Goal: Connect with others: Connect with others

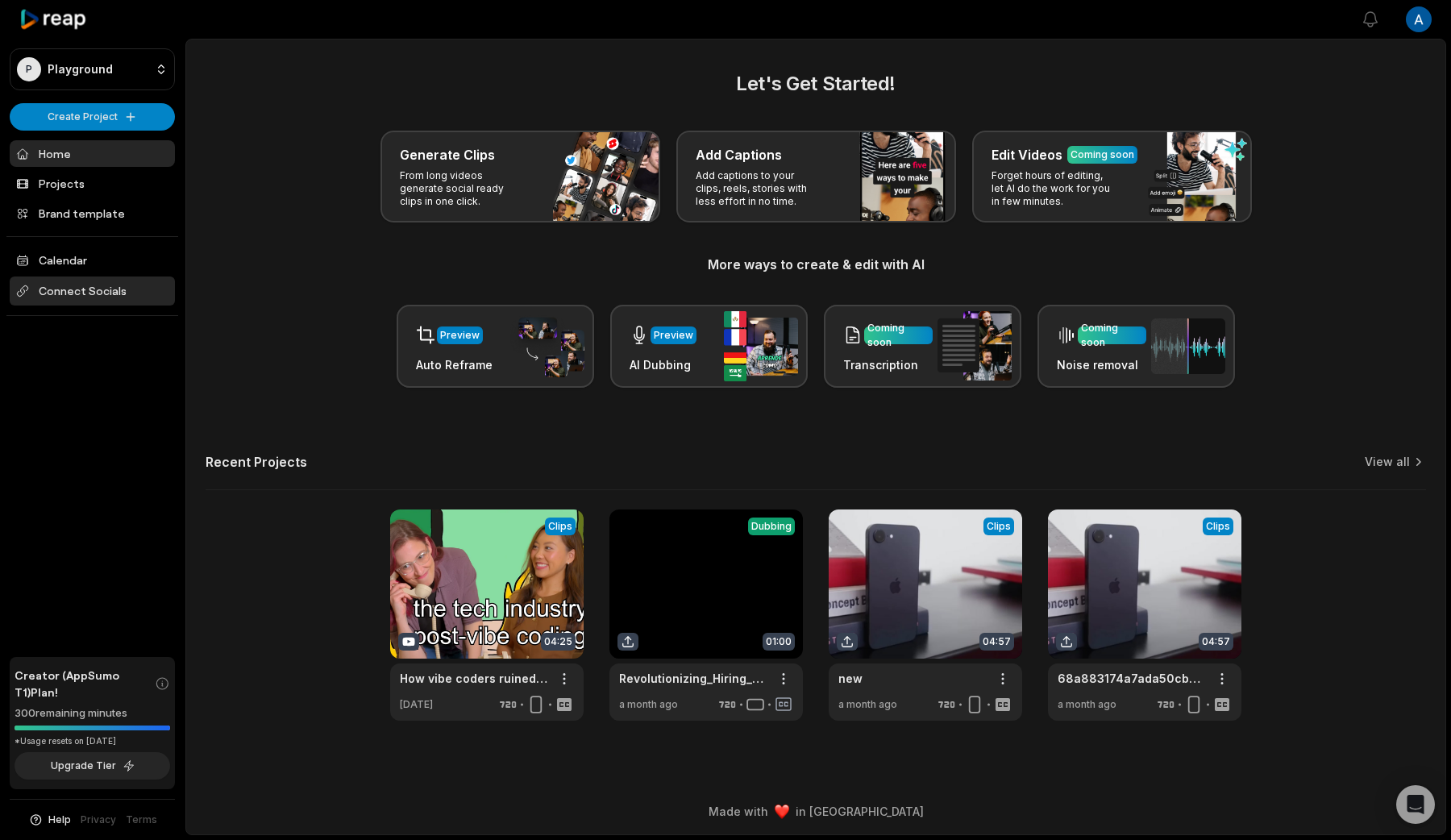
click at [132, 282] on span "Connect Socials" at bounding box center [92, 291] width 165 height 29
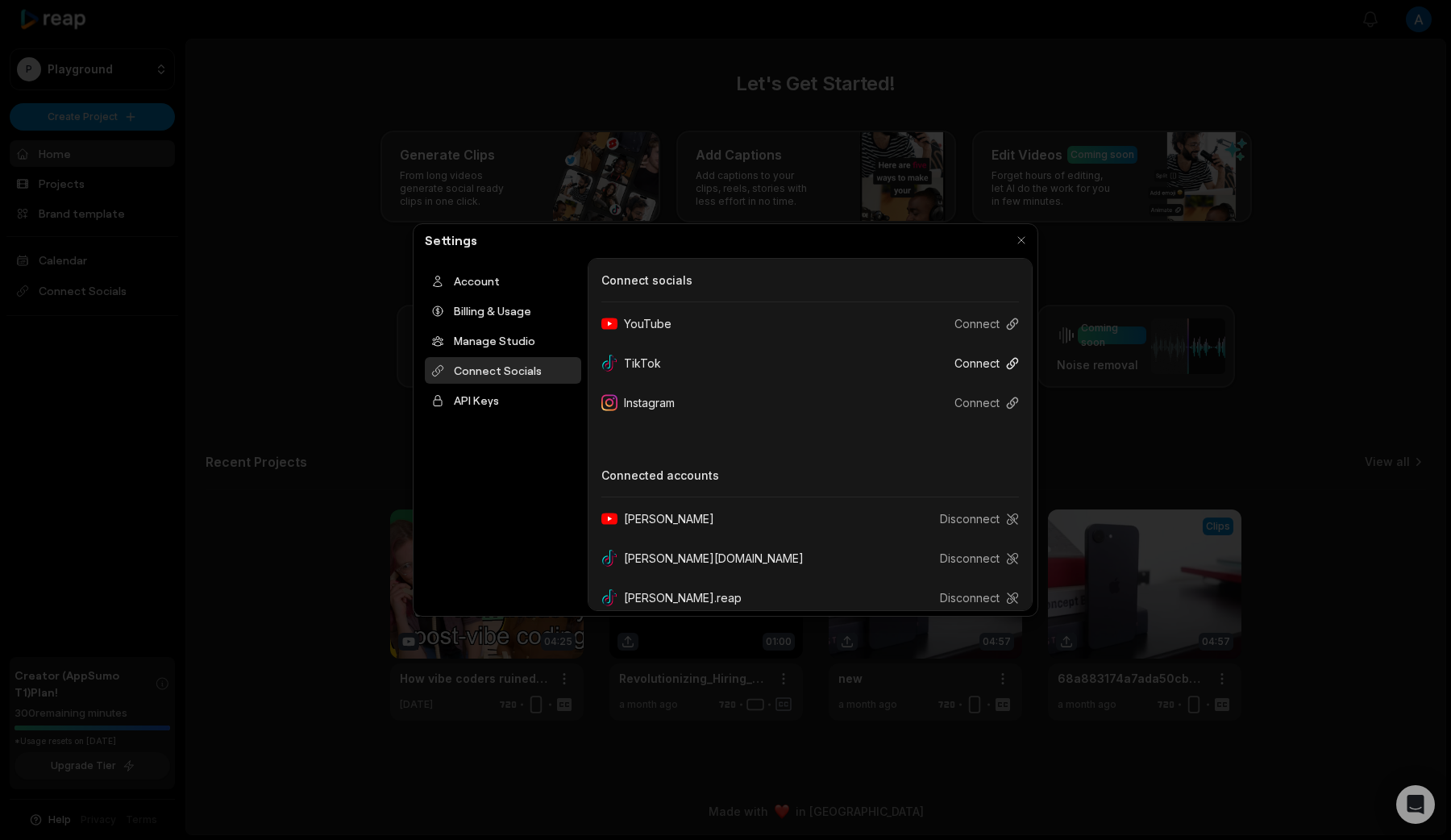
click at [1000, 359] on button "Connect" at bounding box center [980, 363] width 77 height 30
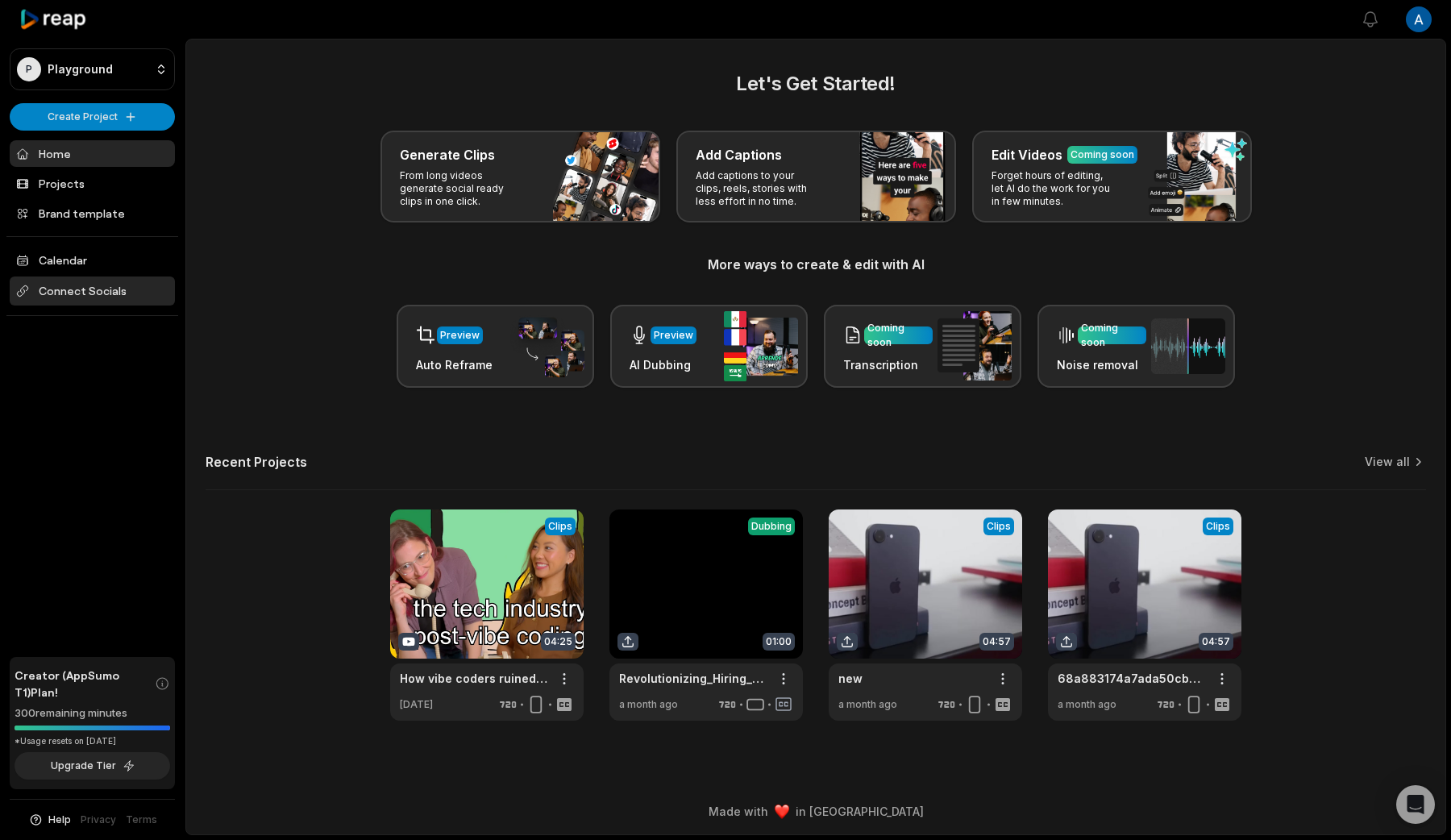
click at [118, 287] on span "Connect Socials" at bounding box center [92, 291] width 165 height 29
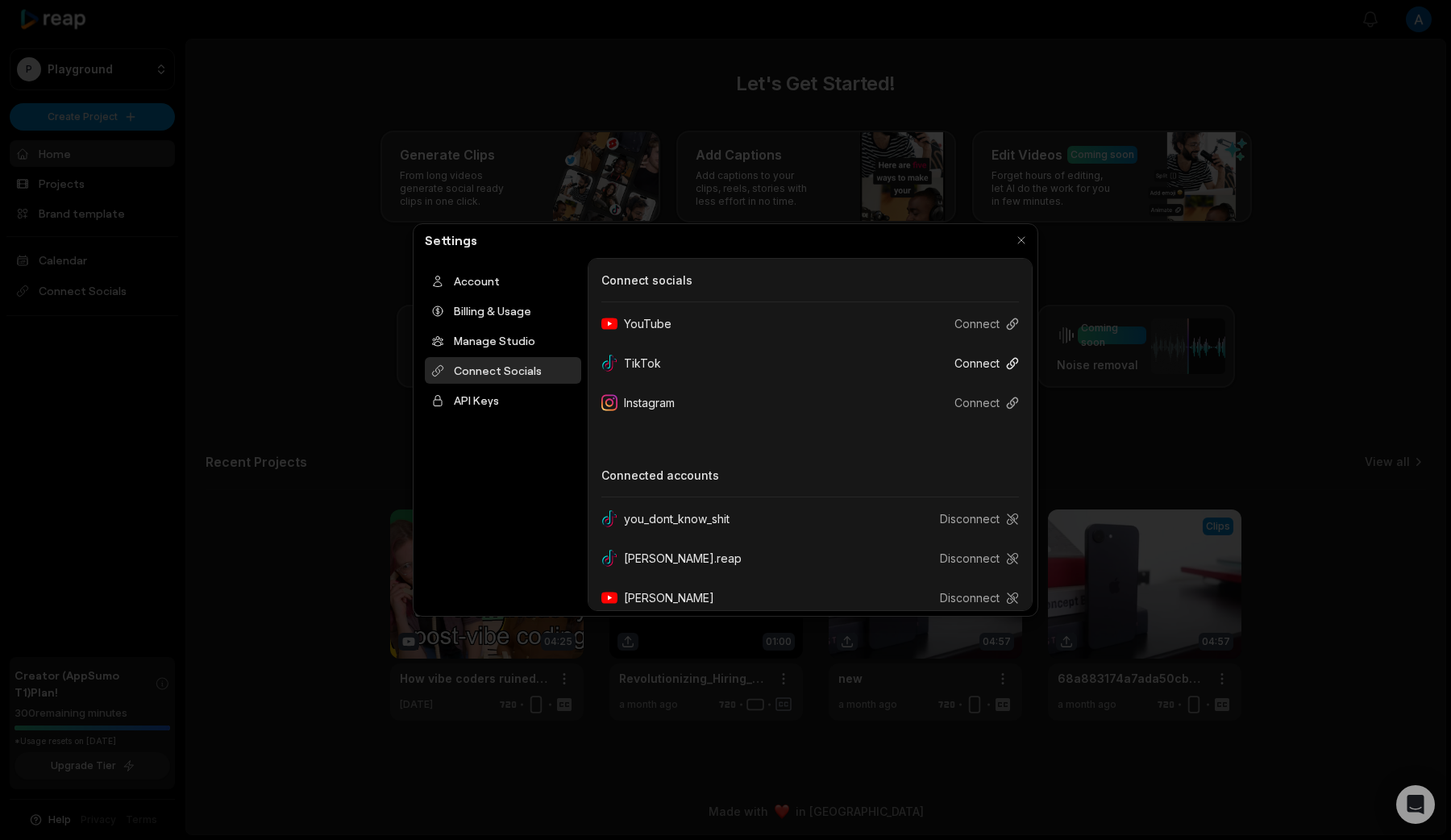
click at [977, 369] on button "Connect" at bounding box center [980, 363] width 77 height 30
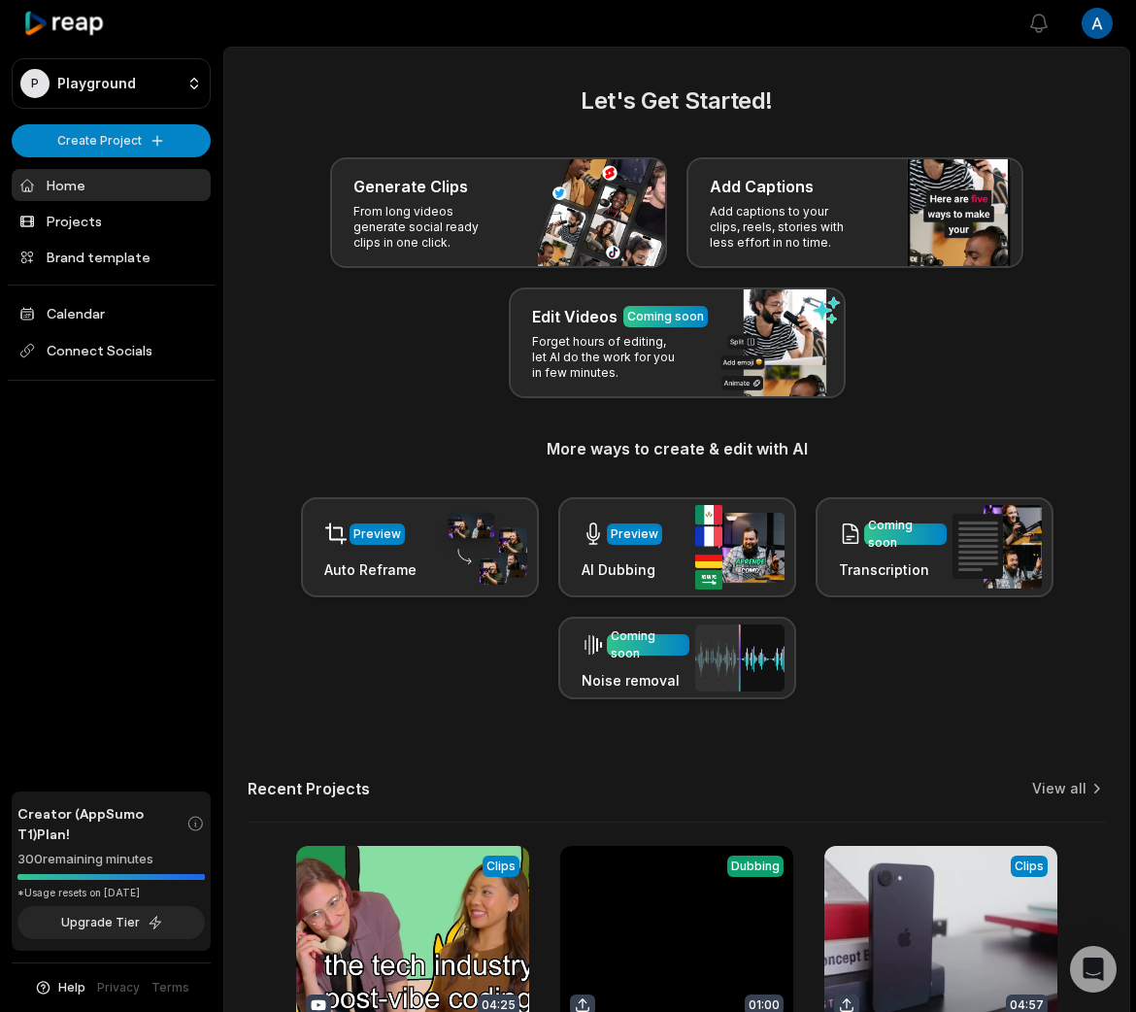
click at [361, 77] on main "Let's Get Started! Generate Clips From long videos generate social ready clips …" at bounding box center [676, 736] width 905 height 1377
click at [129, 346] on span "Connect Socials" at bounding box center [111, 350] width 199 height 35
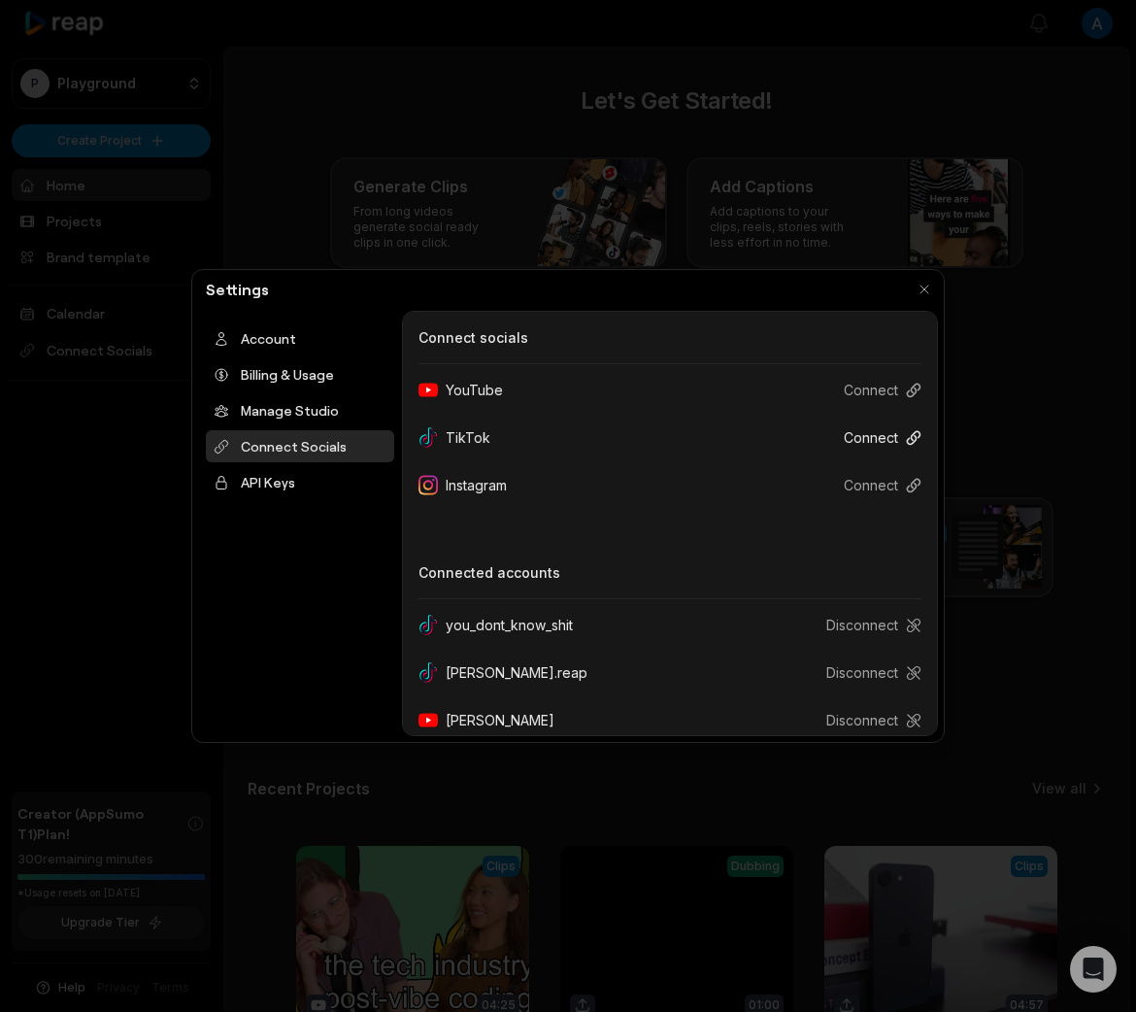
click at [883, 439] on button "Connect" at bounding box center [874, 437] width 93 height 36
